Goal: Task Accomplishment & Management: Manage account settings

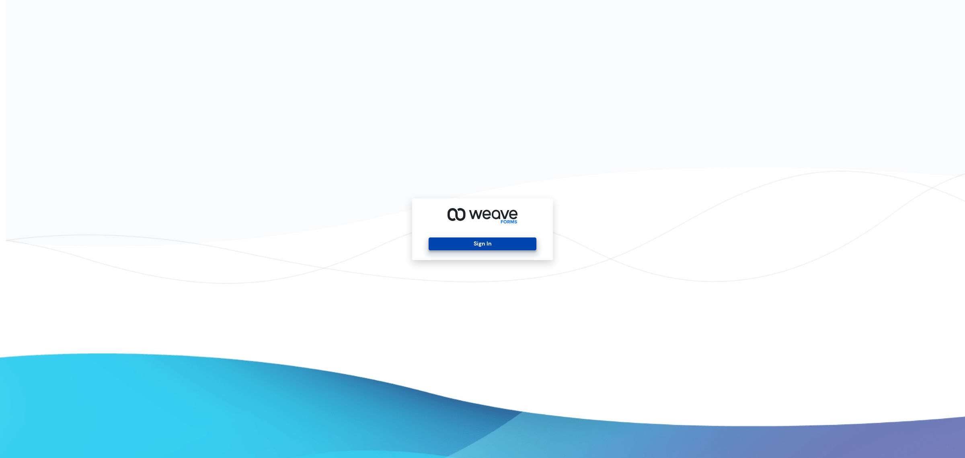
click at [479, 248] on button "Sign In" at bounding box center [482, 243] width 107 height 13
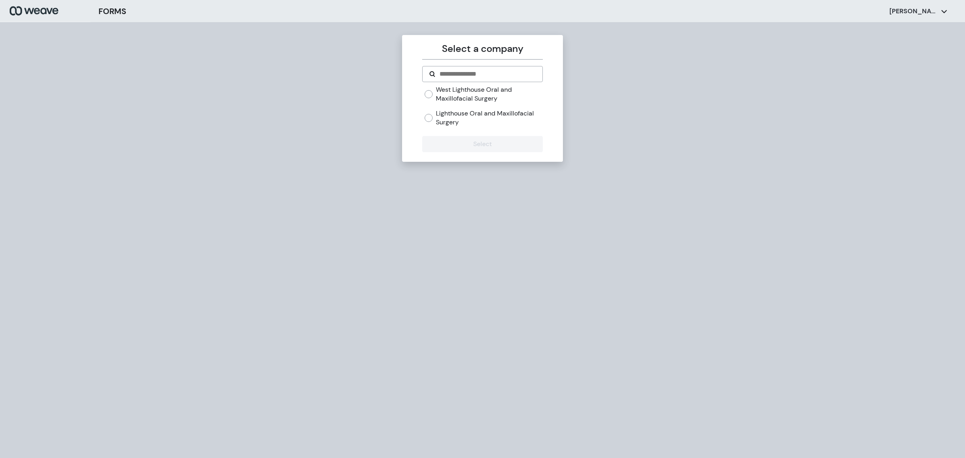
click at [456, 95] on label "West Lighthouse Oral and Maxillofacial Surgery" at bounding box center [489, 93] width 107 height 17
click at [427, 146] on button "Select" at bounding box center [482, 144] width 120 height 16
